Goal: Complete application form: Complete application form

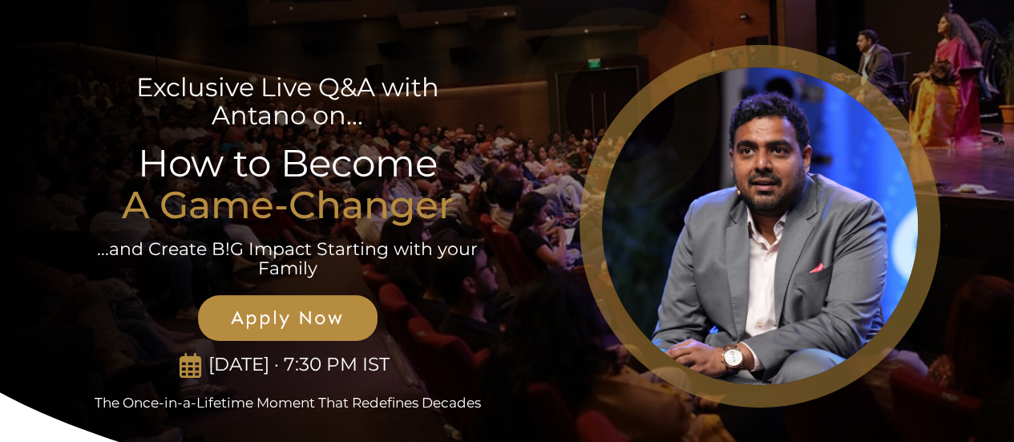
click at [333, 319] on span "Apply Now" at bounding box center [288, 317] width 144 height 23
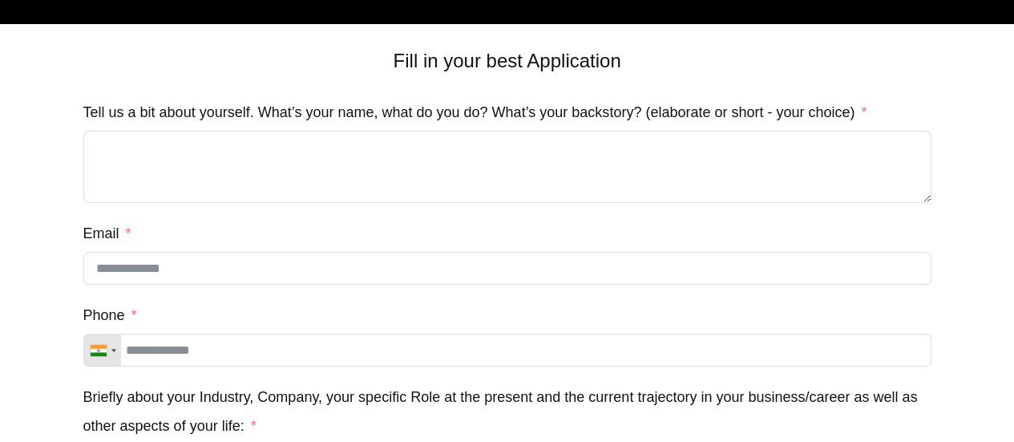
scroll to position [69, 0]
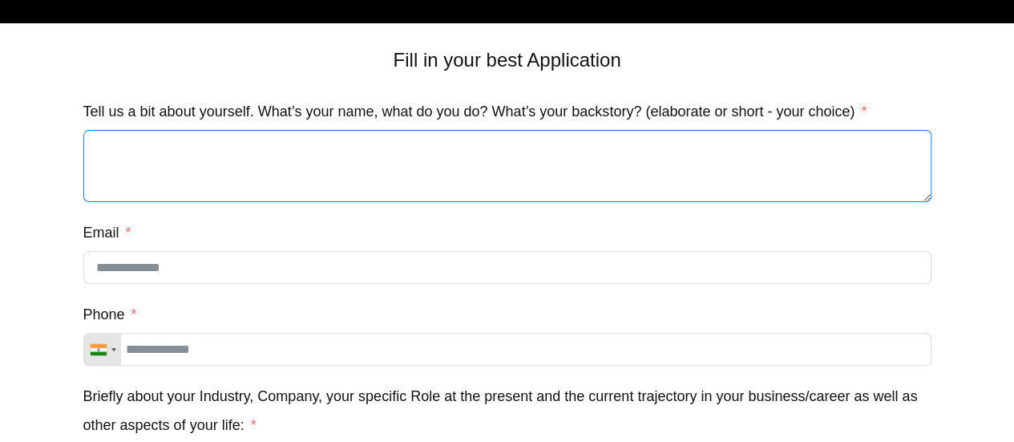
click at [184, 155] on textarea "Tell us a bit about yourself. What’s your name, what do you do? What’s your bac…" at bounding box center [507, 166] width 848 height 72
drag, startPoint x: 184, startPoint y: 155, endPoint x: 135, endPoint y: 152, distance: 49.0
click at [135, 152] on textarea "Tell us a bit about yourself. What’s your name, what do you do? What’s your bac…" at bounding box center [507, 166] width 848 height 72
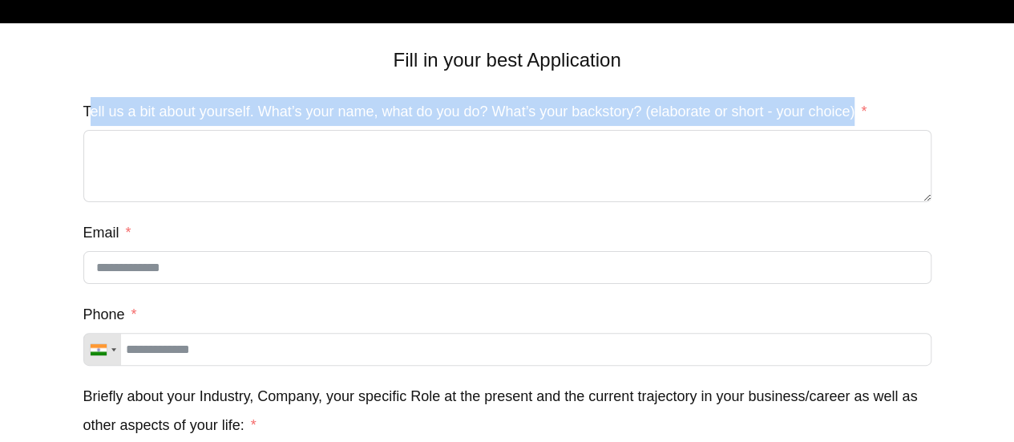
drag, startPoint x: 87, startPoint y: 107, endPoint x: 864, endPoint y: 115, distance: 776.5
click at [864, 115] on label "Tell us a bit about yourself. What’s your name, what do you do? What’s your bac…" at bounding box center [475, 111] width 784 height 29
